Goal: Find specific page/section: Find specific page/section

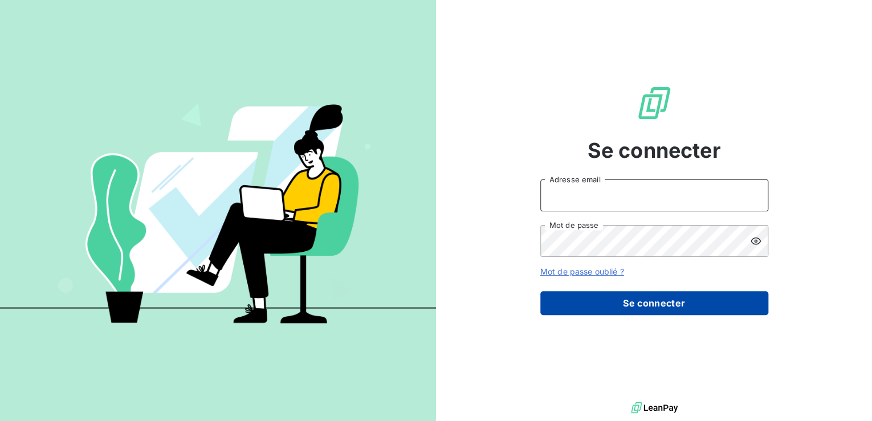
type input "[EMAIL_ADDRESS][DOMAIN_NAME]"
click at [628, 300] on button "Se connecter" at bounding box center [654, 303] width 228 height 24
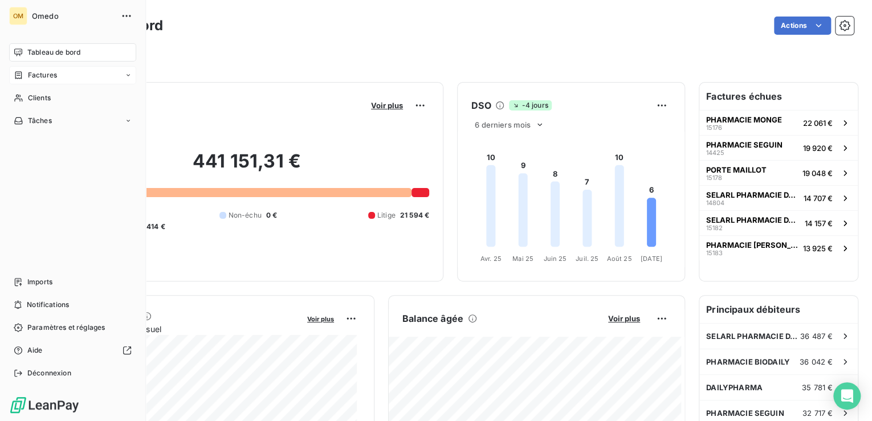
click at [125, 76] on icon at bounding box center [128, 75] width 7 height 7
click at [75, 98] on div "Factures" at bounding box center [79, 98] width 113 height 18
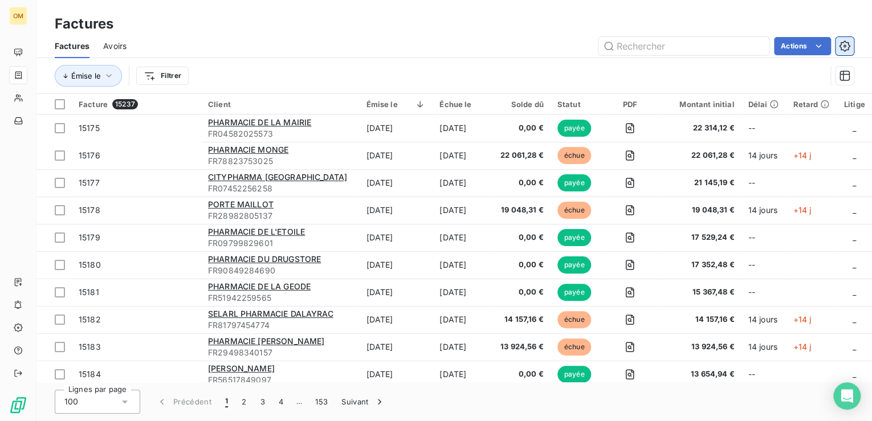
click at [843, 50] on icon "button" at bounding box center [844, 45] width 11 height 11
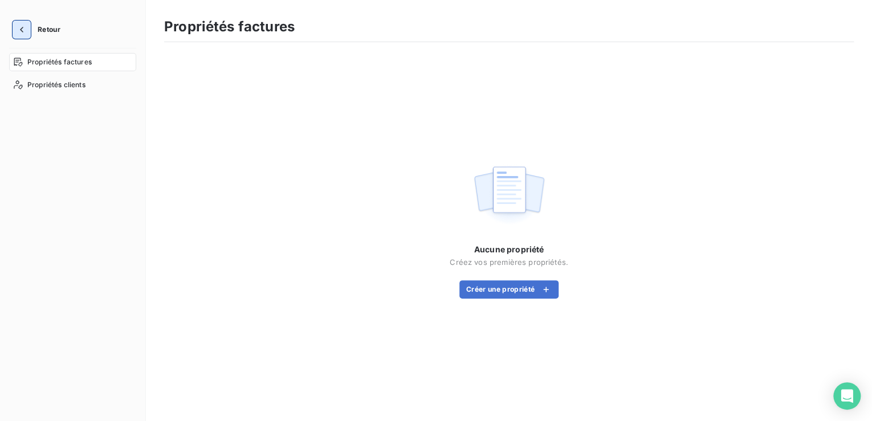
click at [18, 30] on icon "button" at bounding box center [21, 29] width 11 height 11
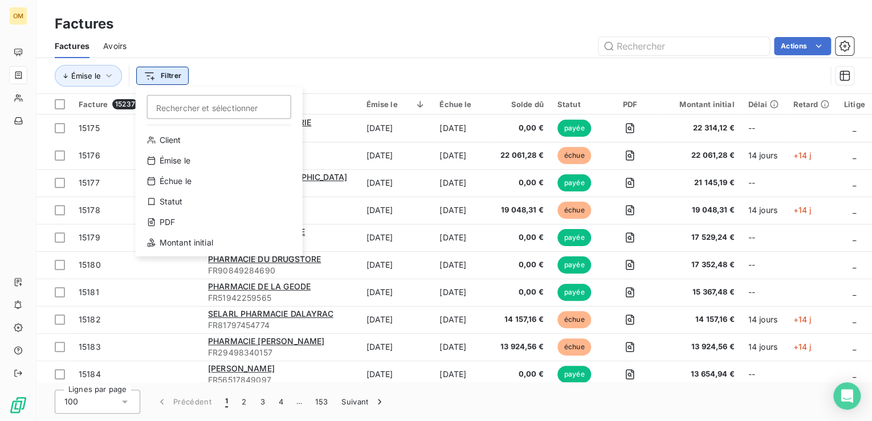
click at [160, 75] on html "OM Factures Factures Avoirs Actions Émise le Filtrer Rechercher et sélectionner…" at bounding box center [436, 210] width 872 height 421
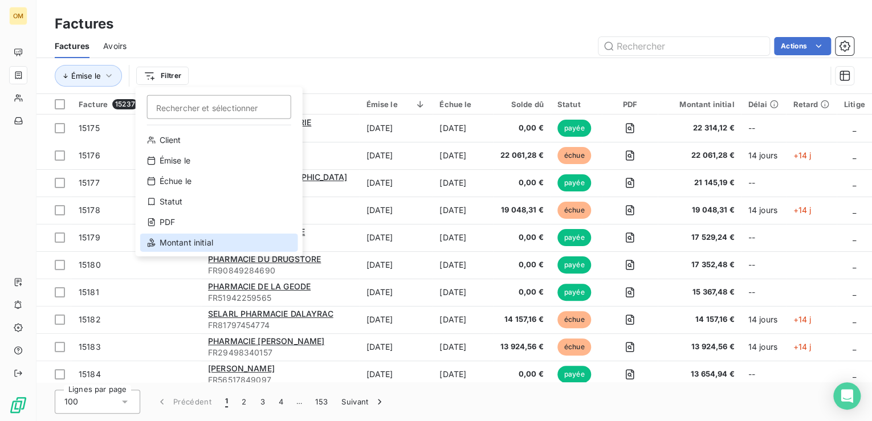
click at [207, 242] on div "Montant initial" at bounding box center [219, 243] width 158 height 18
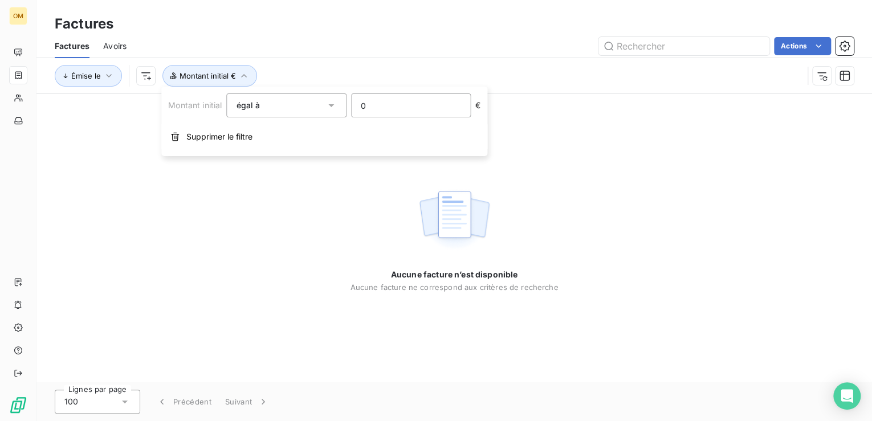
click at [379, 106] on input "0" at bounding box center [411, 105] width 119 height 23
drag, startPoint x: 379, startPoint y: 106, endPoint x: 319, endPoint y: 95, distance: 60.9
click at [319, 95] on div "Montant initial égal à 0 €" at bounding box center [324, 105] width 312 height 24
click at [372, 109] on input "4" at bounding box center [411, 105] width 119 height 23
click at [378, 104] on input "427.28" at bounding box center [411, 105] width 119 height 23
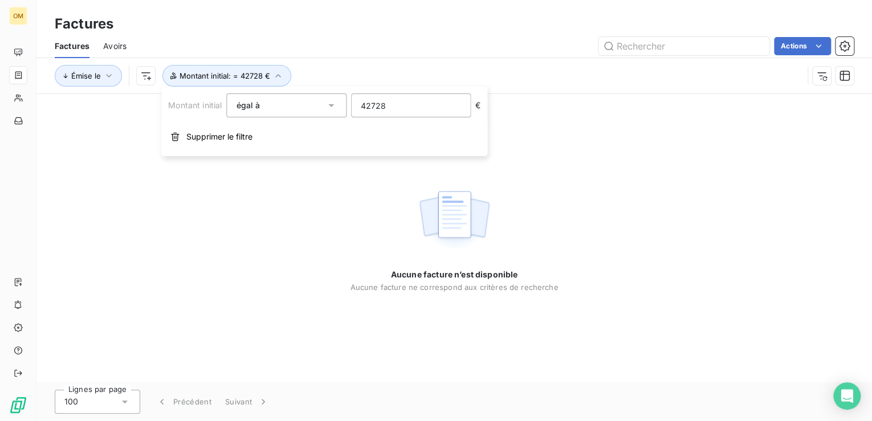
click at [415, 103] on input "42728" at bounding box center [411, 105] width 119 height 23
type input "4"
click at [334, 104] on icon at bounding box center [330, 105] width 11 height 11
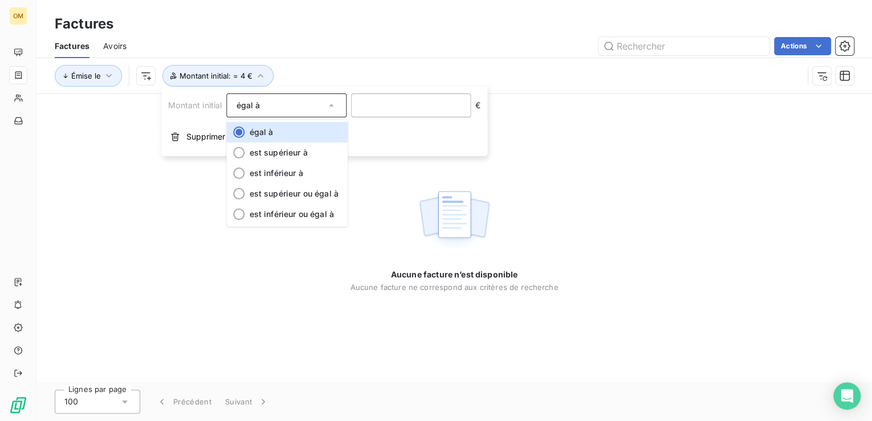
click at [105, 186] on div "Aucune facture n’est disponible Aucune facture ne correspond aux critères de re…" at bounding box center [453, 238] width 835 height 288
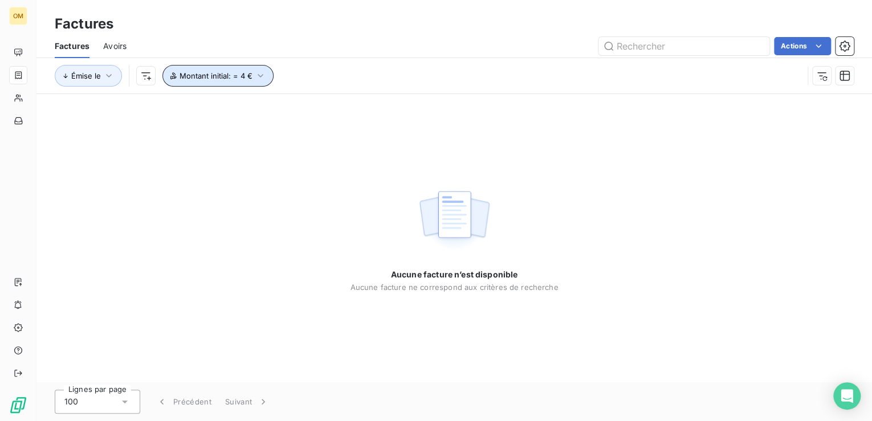
click at [205, 76] on span "Montant initial : = 4 €" at bounding box center [215, 75] width 73 height 9
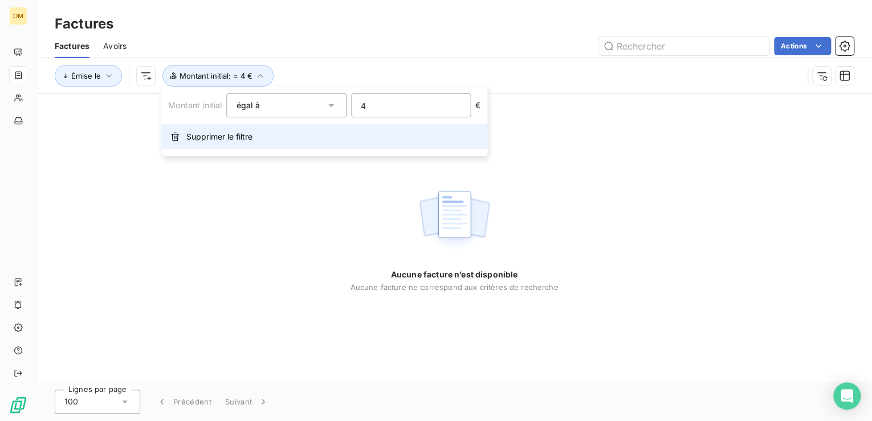
click at [191, 139] on span "Supprimer le filtre" at bounding box center [219, 136] width 66 height 11
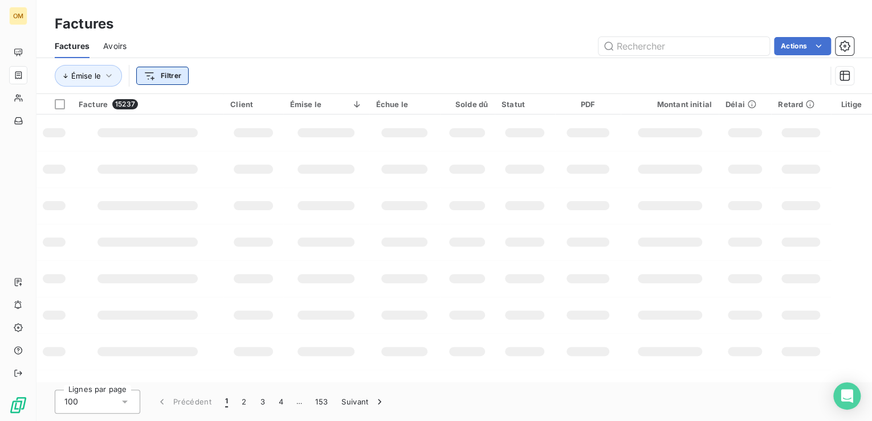
click at [171, 77] on html "OM Factures Factures Avoirs Actions Émise le Filtrer Facture 15237 Client Émise…" at bounding box center [436, 210] width 872 height 421
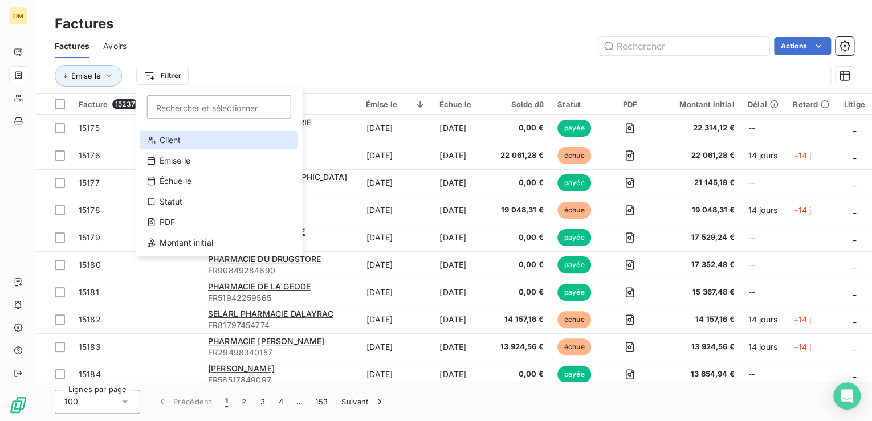
click at [196, 141] on div "Client" at bounding box center [219, 140] width 158 height 18
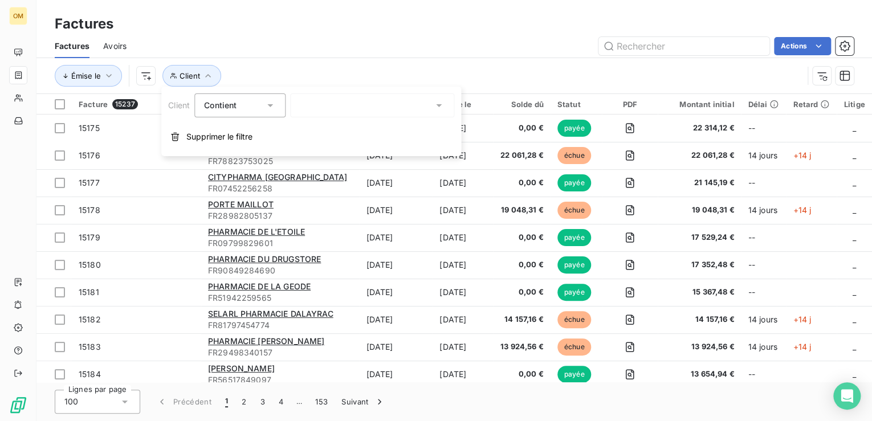
click at [374, 104] on div at bounding box center [372, 105] width 164 height 24
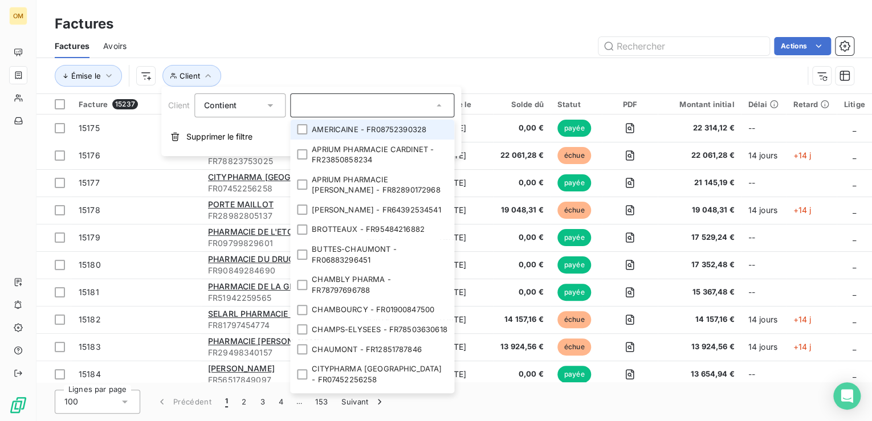
paste input "SELARL PHARMACIE DES P"
type input "SELARL PHARMACIE DES P"
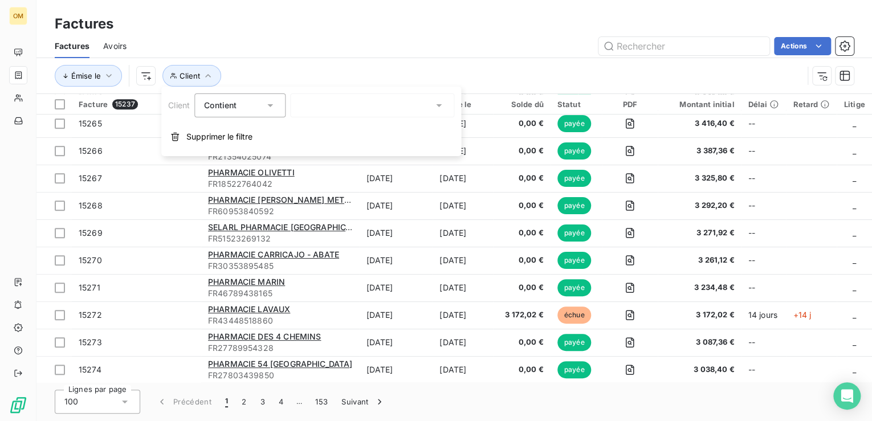
scroll to position [2467, 0]
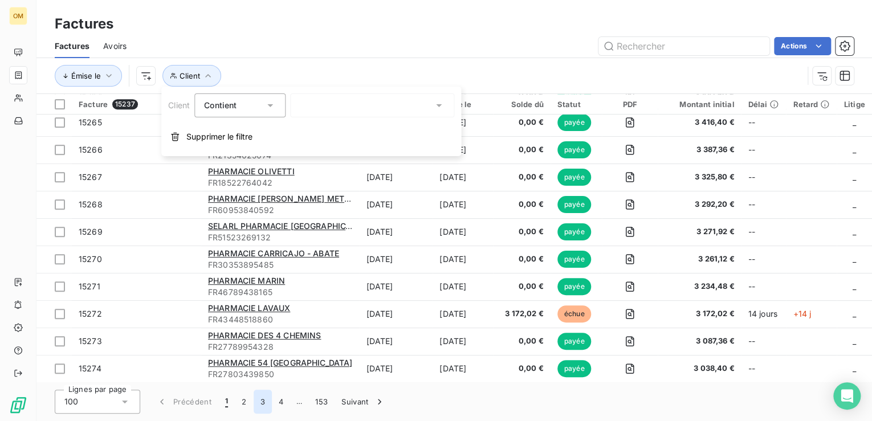
click at [264, 401] on button "3" at bounding box center [263, 402] width 18 height 24
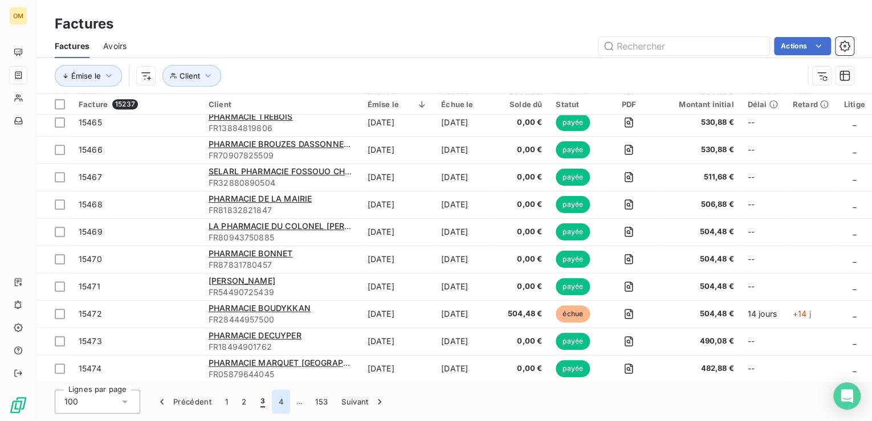
click at [280, 402] on button "4" at bounding box center [281, 402] width 18 height 24
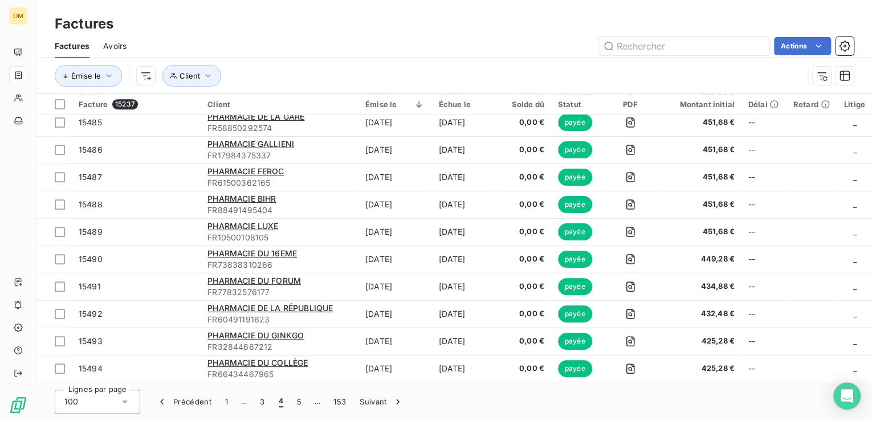
scroll to position [370, 0]
